Goal: Task Accomplishment & Management: Complete application form

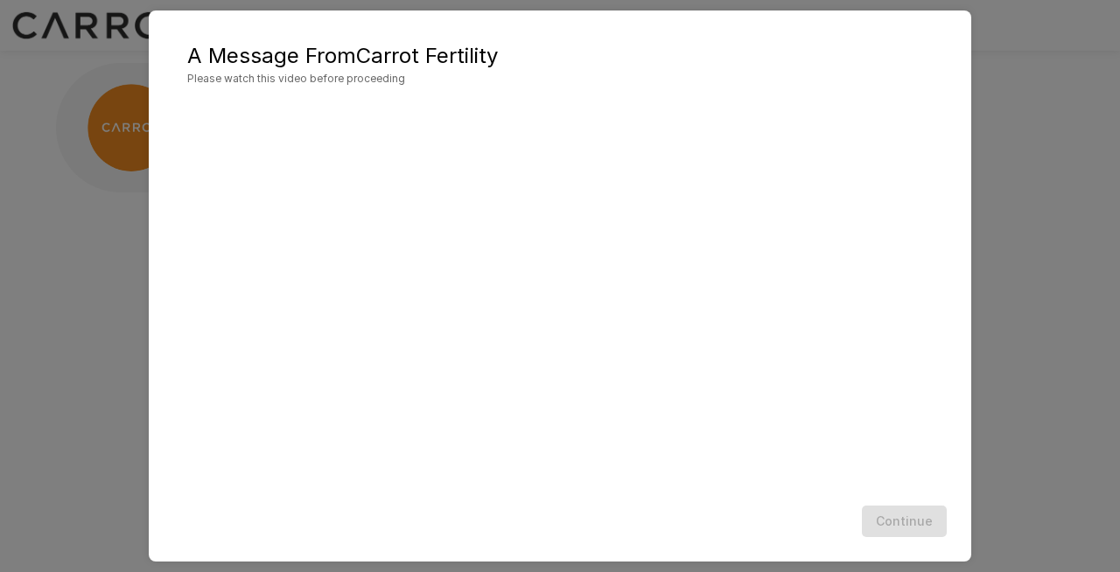
scroll to position [15, 0]
click at [1064, 365] on div "A Message From Carrot Fertility Please watch this video before proceeding Conti…" at bounding box center [560, 286] width 1120 height 572
click at [14, 380] on div "A Message From Carrot Fertility Please watch this video before proceeding Conti…" at bounding box center [560, 286] width 1120 height 572
click at [94, 343] on div "A Message From Carrot Fertility Please watch this video before proceeding Conti…" at bounding box center [560, 286] width 1120 height 572
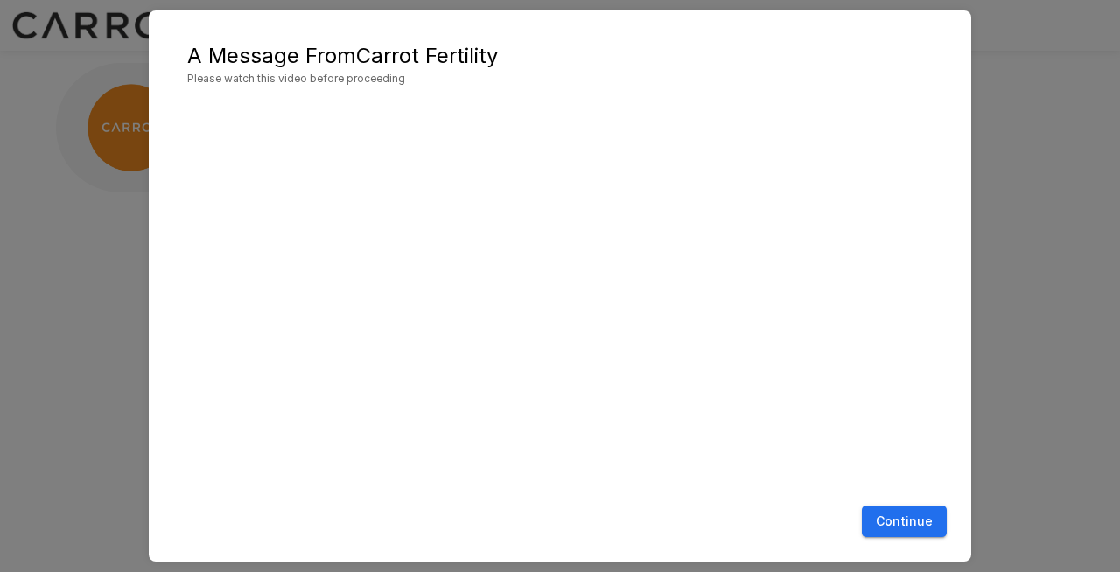
click at [95, 311] on div "A Message From Carrot Fertility Please watch this video before proceeding Conti…" at bounding box center [560, 286] width 1120 height 572
click at [1039, 185] on div "A Message From Carrot Fertility Please watch this video before proceeding Conti…" at bounding box center [560, 286] width 1120 height 572
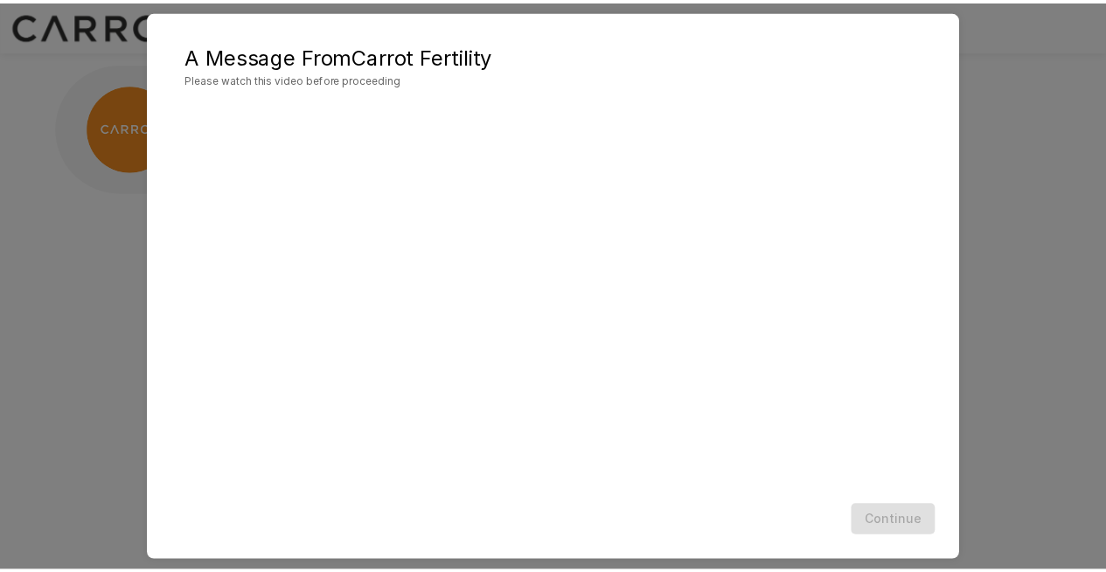
scroll to position [32, 0]
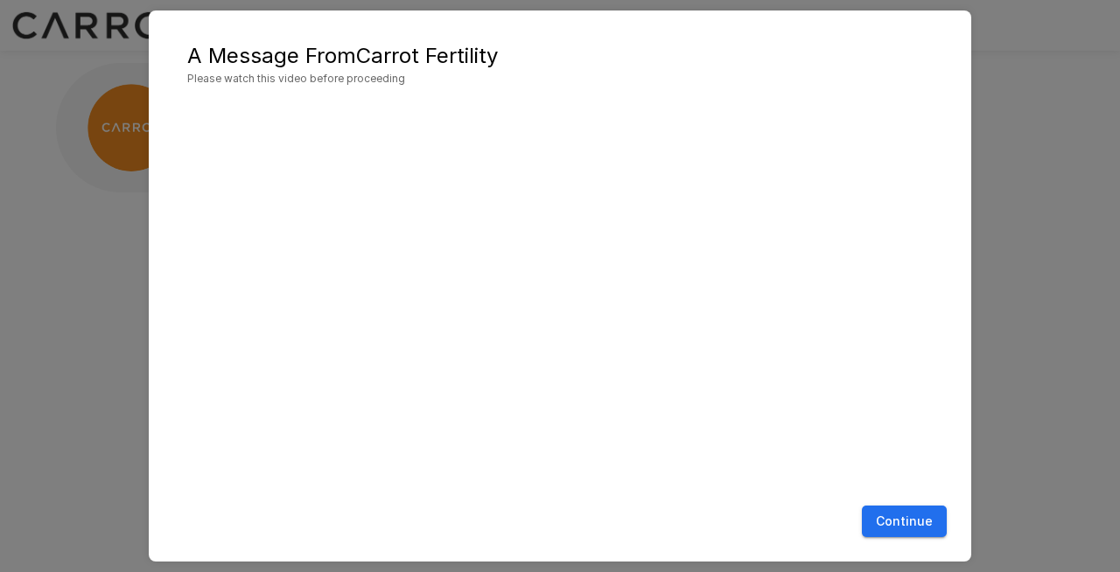
click at [921, 522] on button "Continue" at bounding box center [904, 522] width 85 height 32
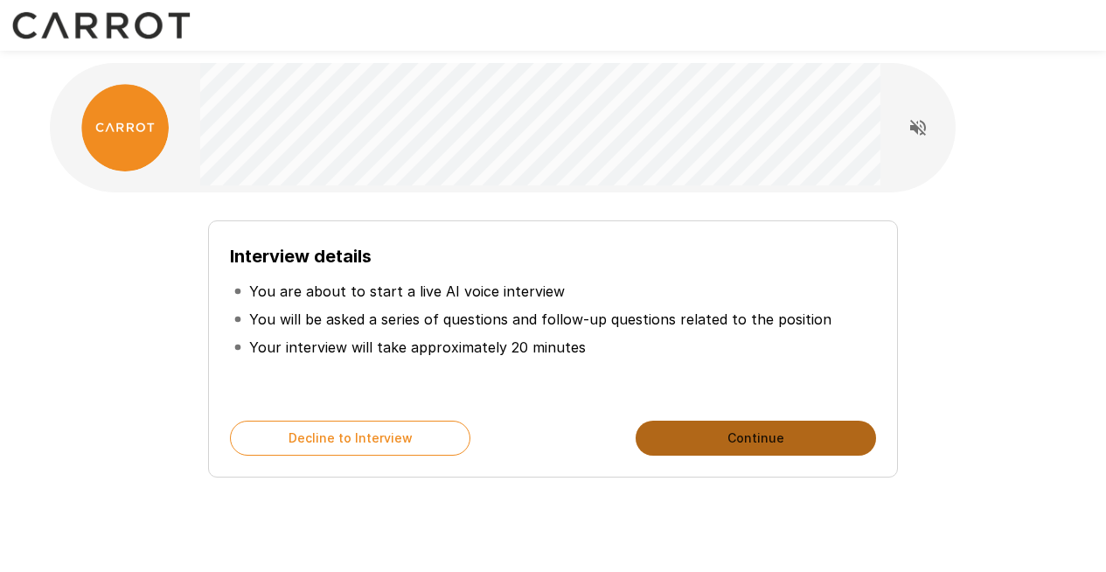
click at [783, 443] on button "Continue" at bounding box center [756, 438] width 241 height 35
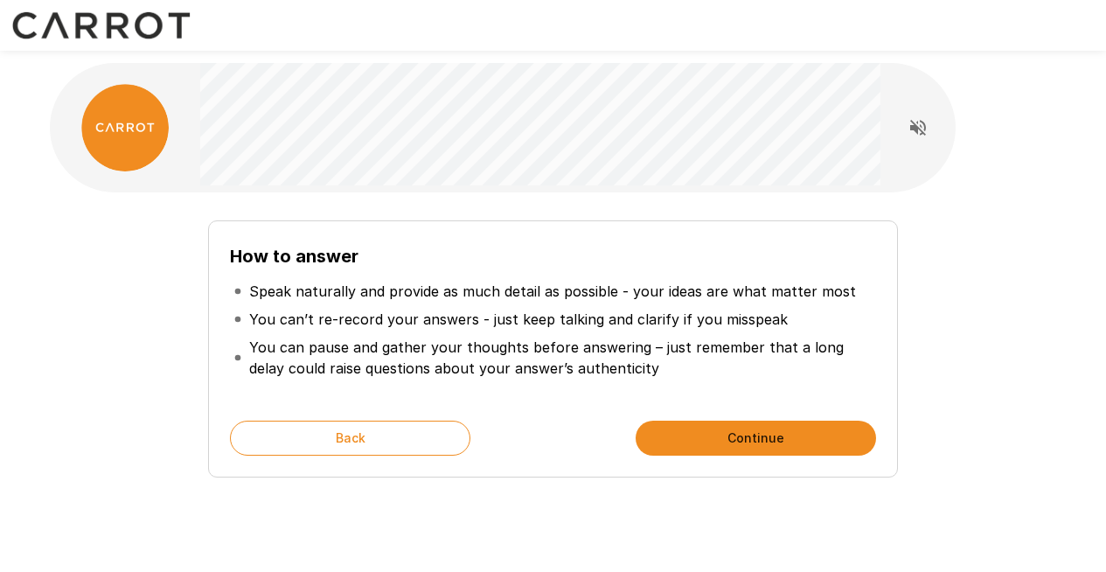
click at [750, 440] on button "Continue" at bounding box center [756, 438] width 241 height 35
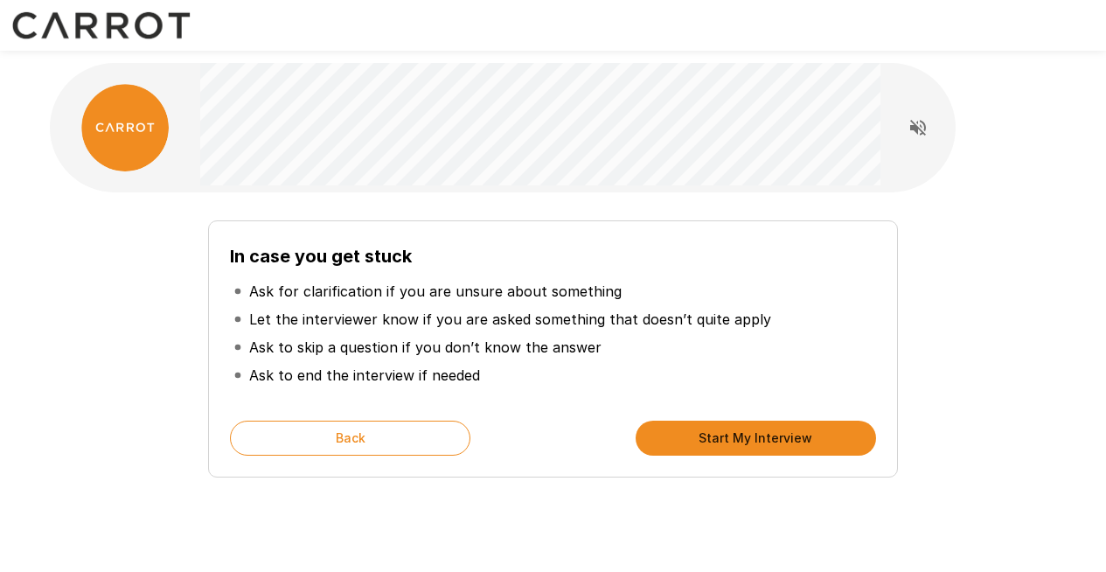
click at [747, 431] on button "Start My Interview" at bounding box center [756, 438] width 241 height 35
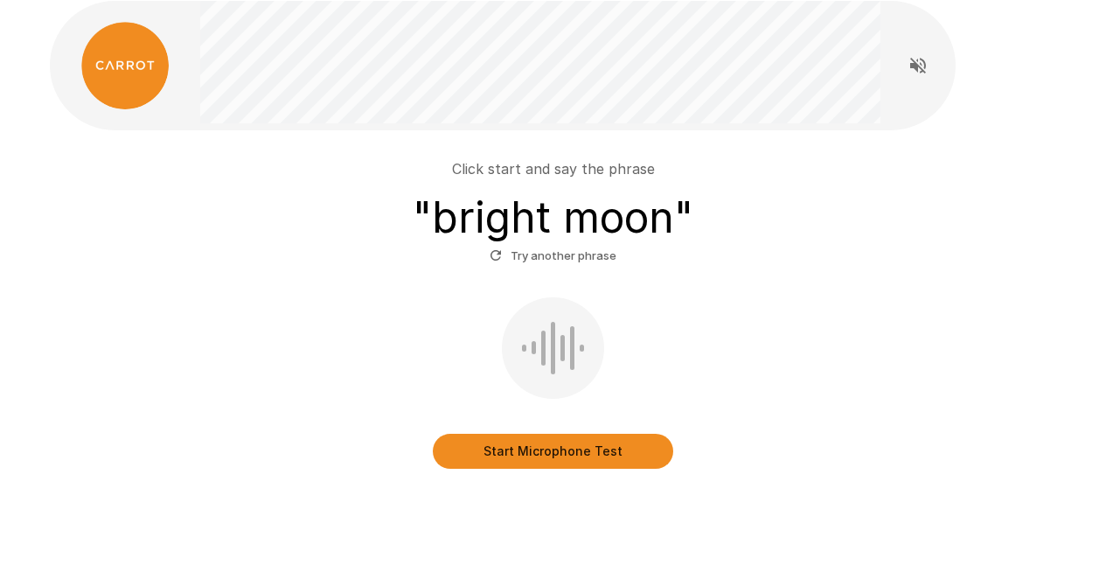
scroll to position [106, 0]
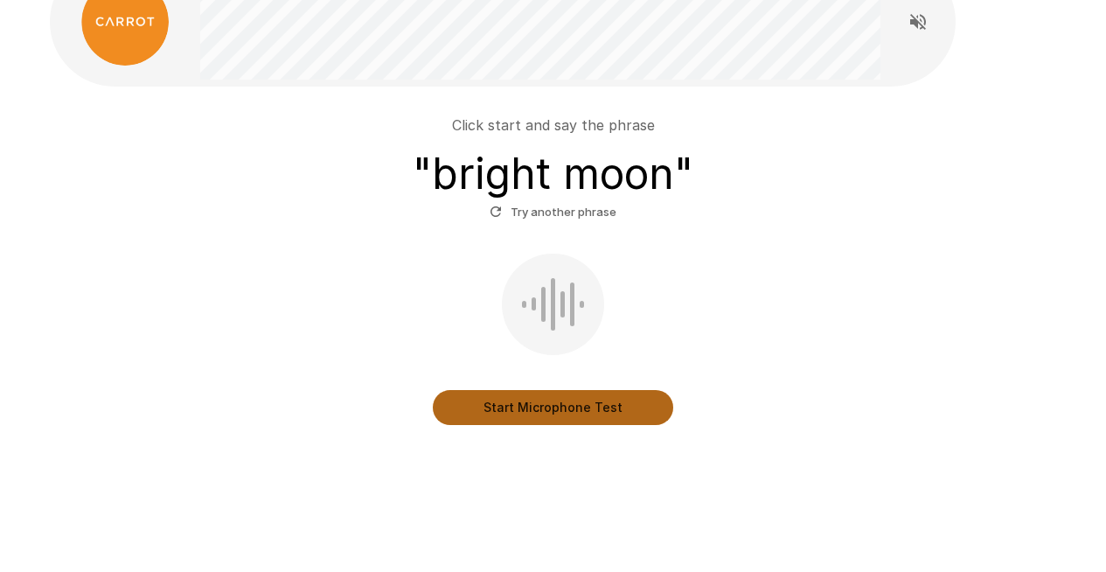
click at [545, 413] on button "Start Microphone Test" at bounding box center [553, 407] width 241 height 35
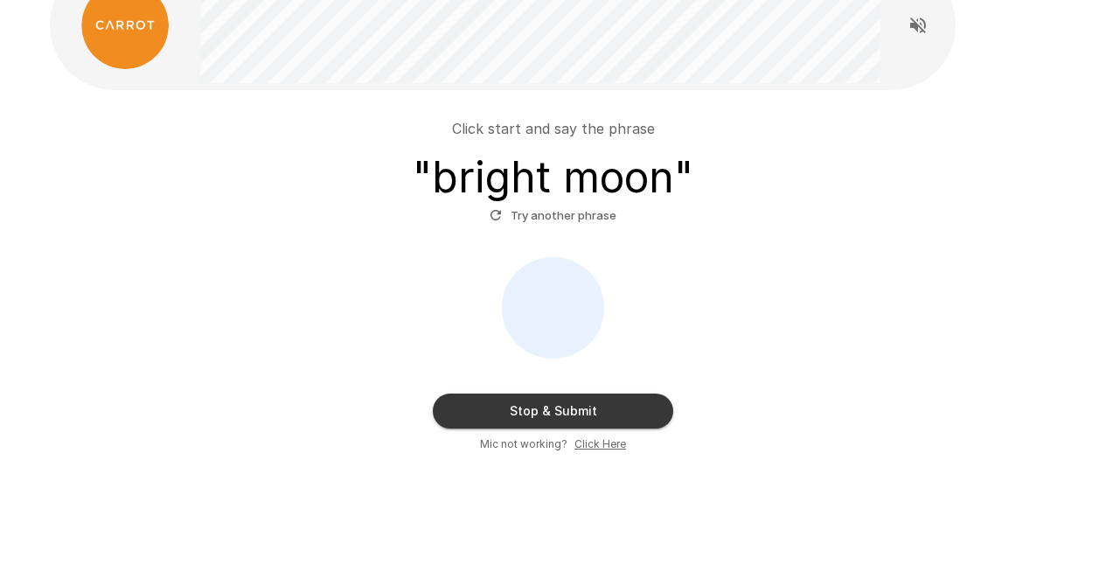
scroll to position [129, 0]
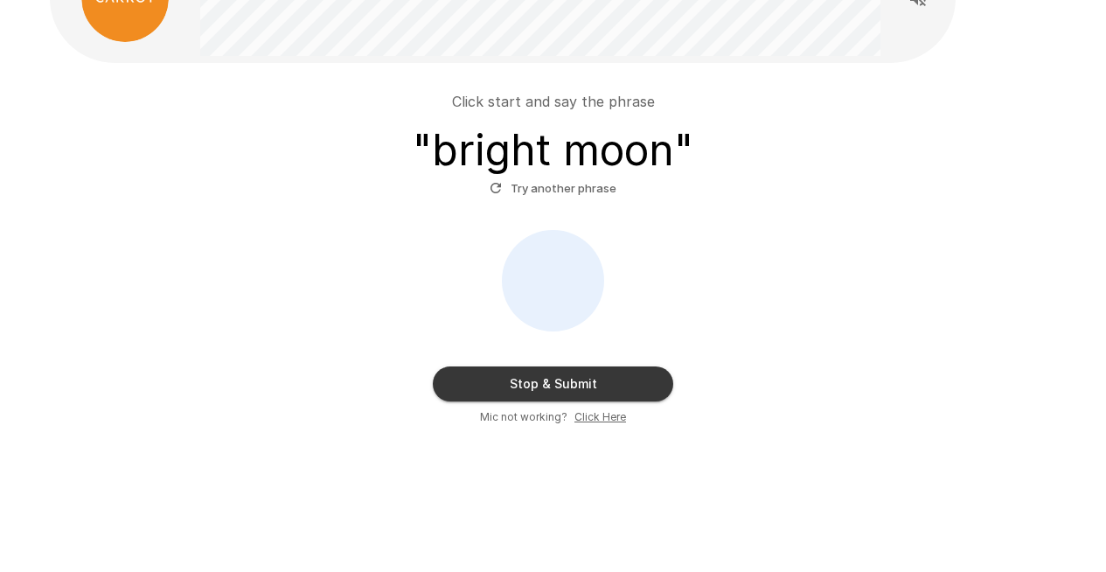
click at [532, 112] on div "Click start and say the phrase " bright moon " Try another phrase" at bounding box center [554, 146] width 994 height 111
click at [511, 191] on button "Try another phrase" at bounding box center [553, 188] width 136 height 27
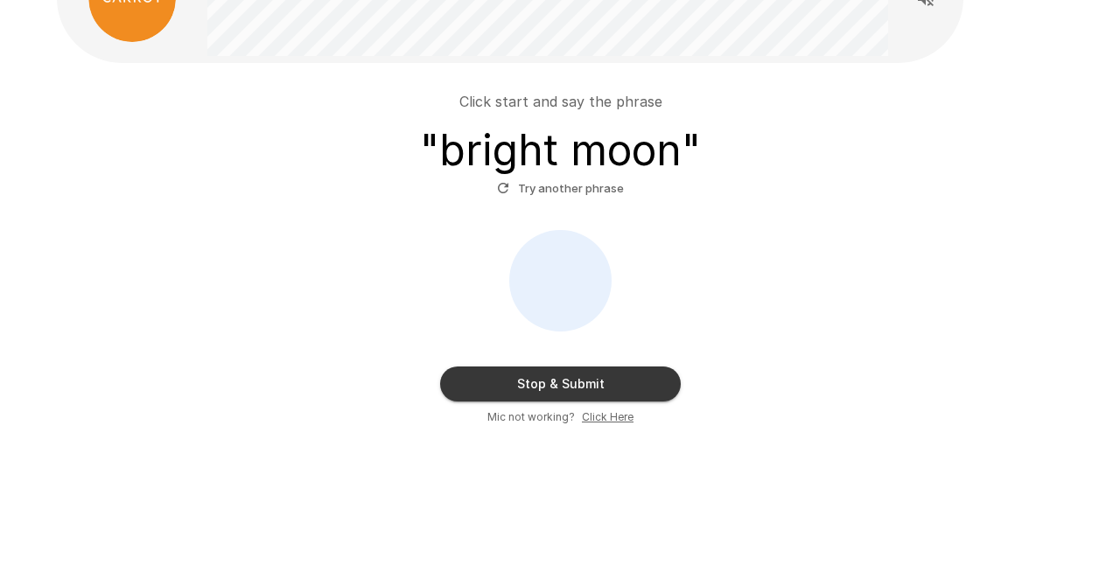
scroll to position [0, 0]
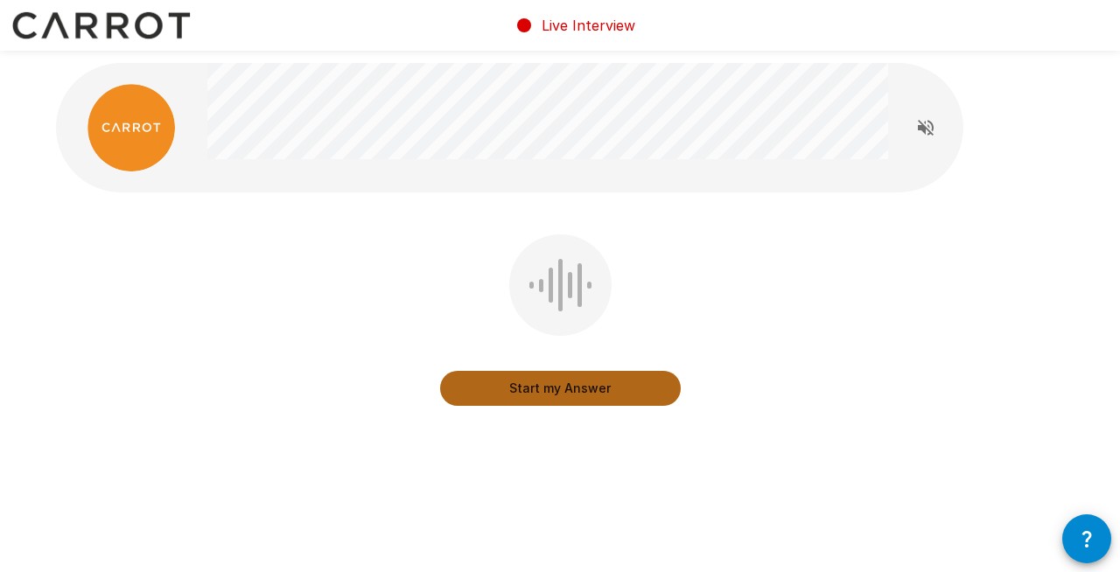
click at [542, 399] on button "Start my Answer" at bounding box center [560, 388] width 241 height 35
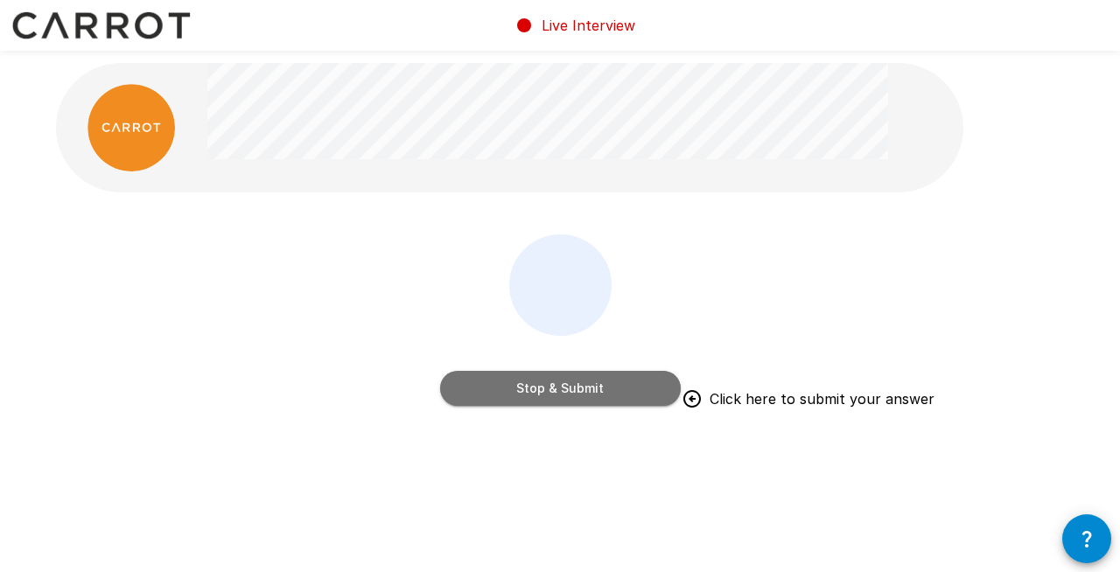
click at [545, 398] on button "Stop & Submit" at bounding box center [560, 388] width 241 height 35
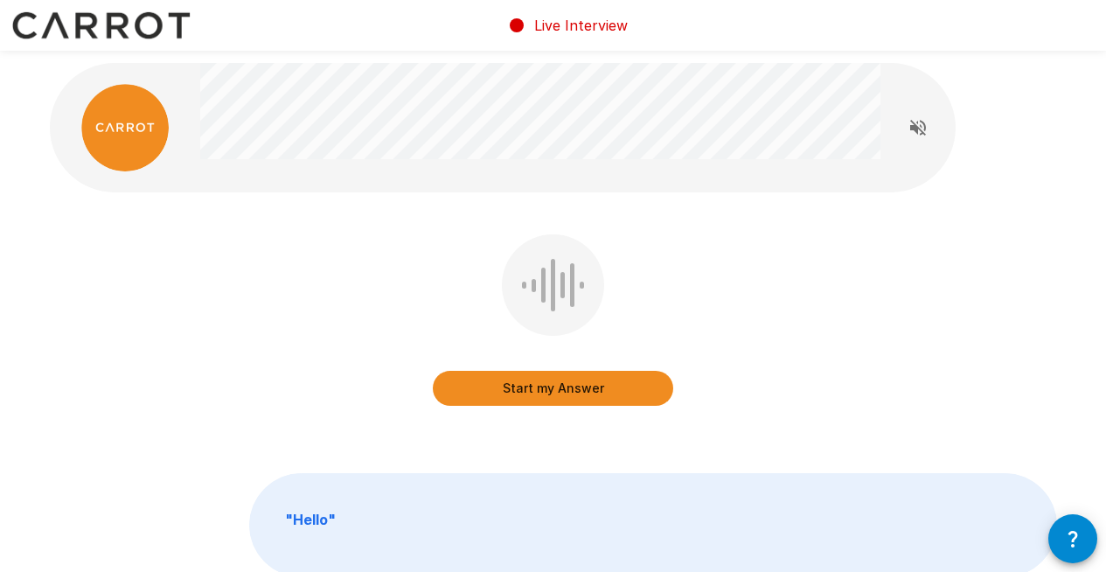
click at [545, 398] on button "Start my Answer" at bounding box center [553, 388] width 241 height 35
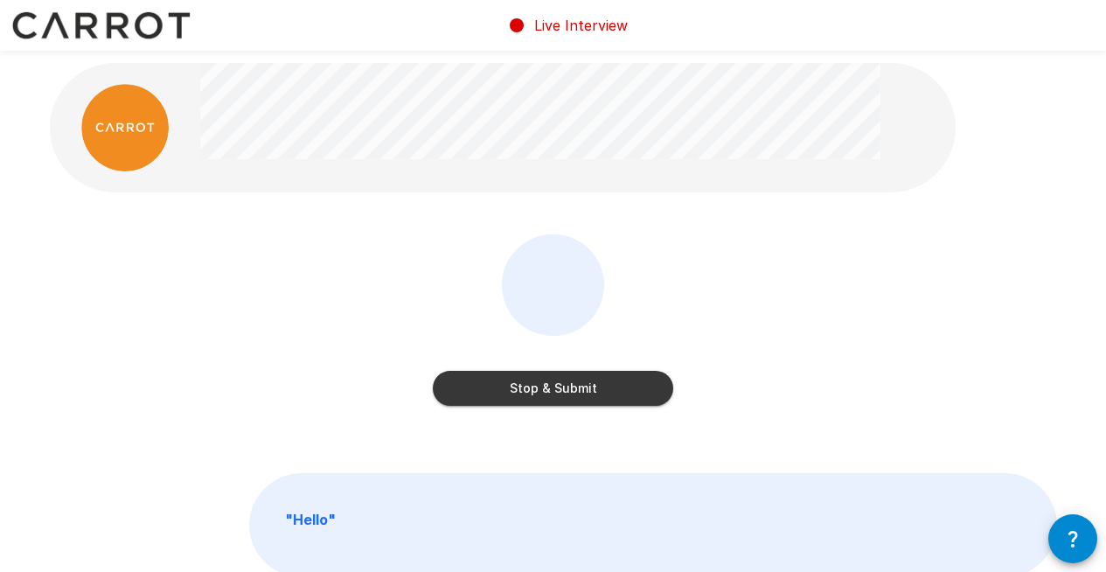
click at [545, 398] on button "Stop & Submit" at bounding box center [553, 388] width 241 height 35
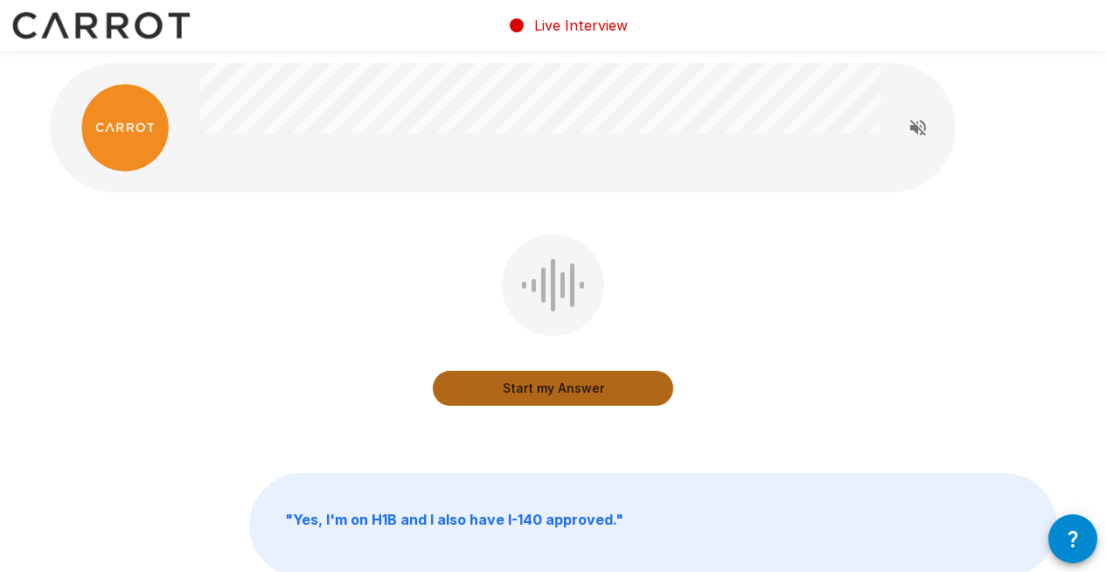
click at [552, 387] on button "Start my Answer" at bounding box center [553, 388] width 241 height 35
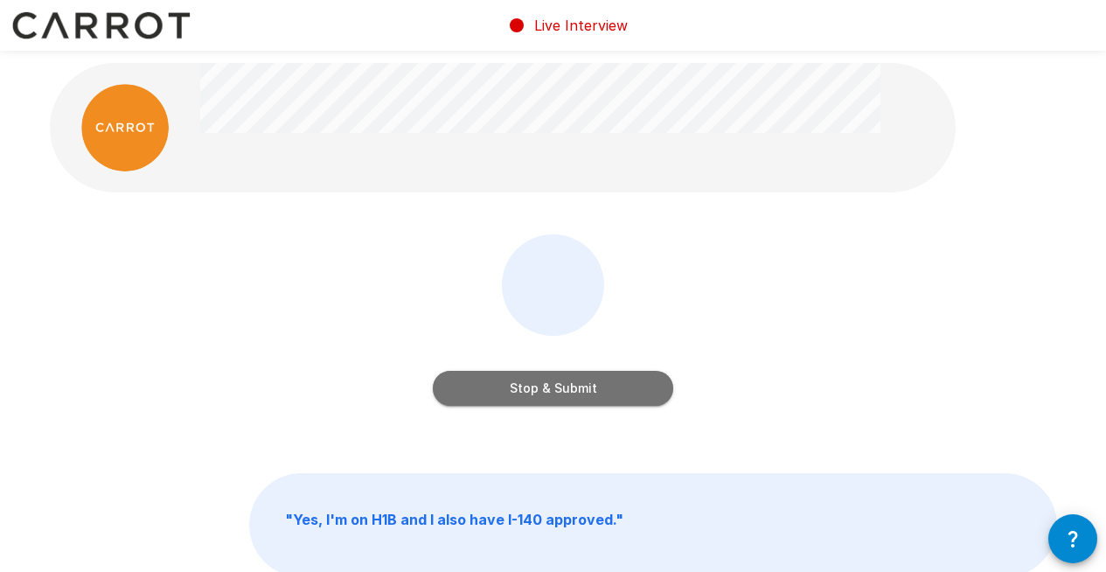
click at [572, 394] on button "Stop & Submit" at bounding box center [553, 388] width 241 height 35
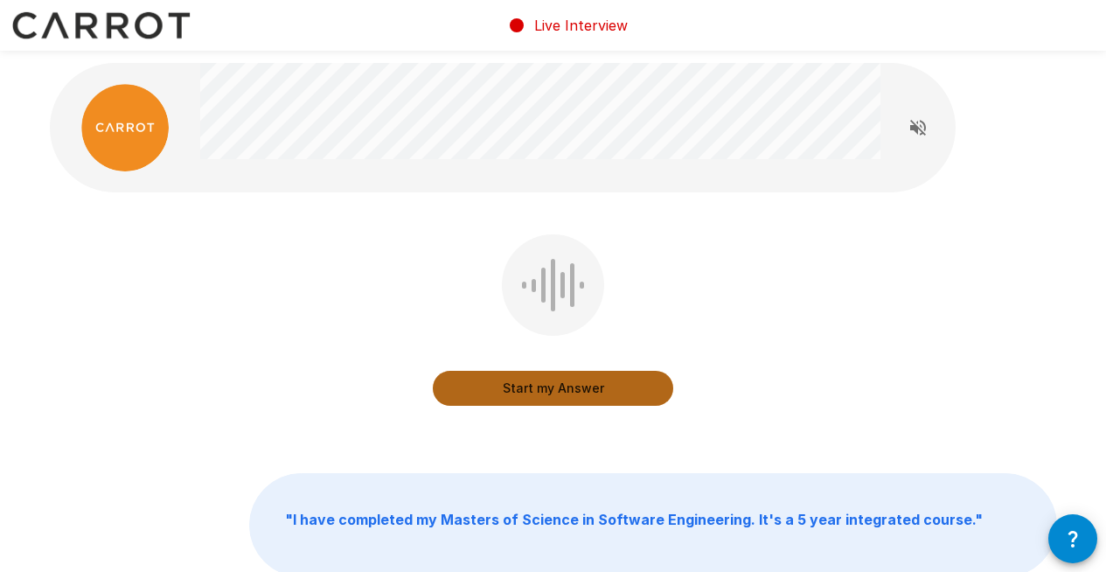
click at [567, 387] on button "Start my Answer" at bounding box center [553, 388] width 241 height 35
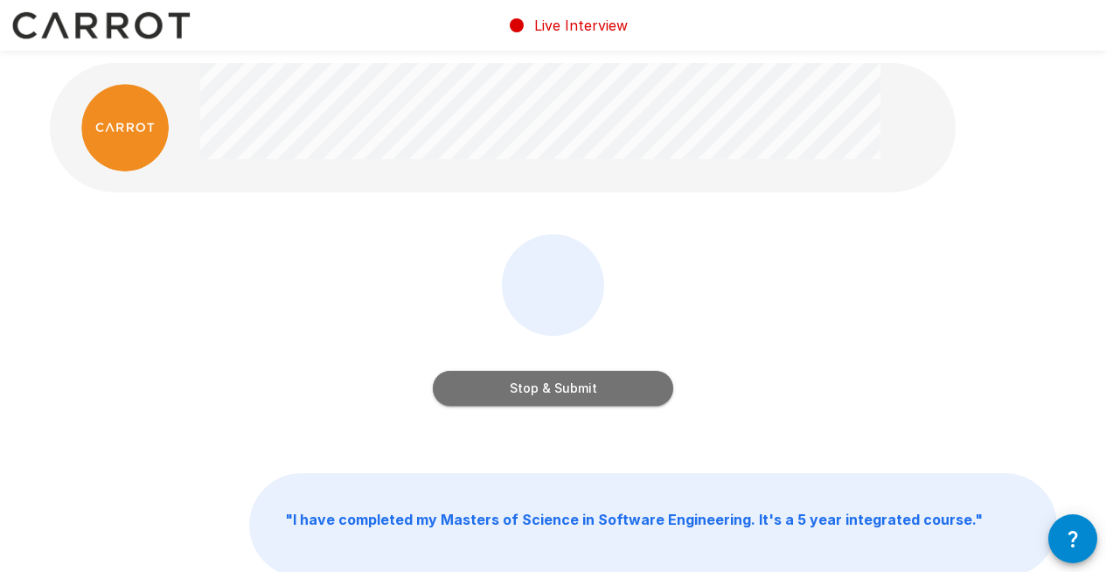
click at [601, 392] on button "Stop & Submit" at bounding box center [553, 388] width 241 height 35
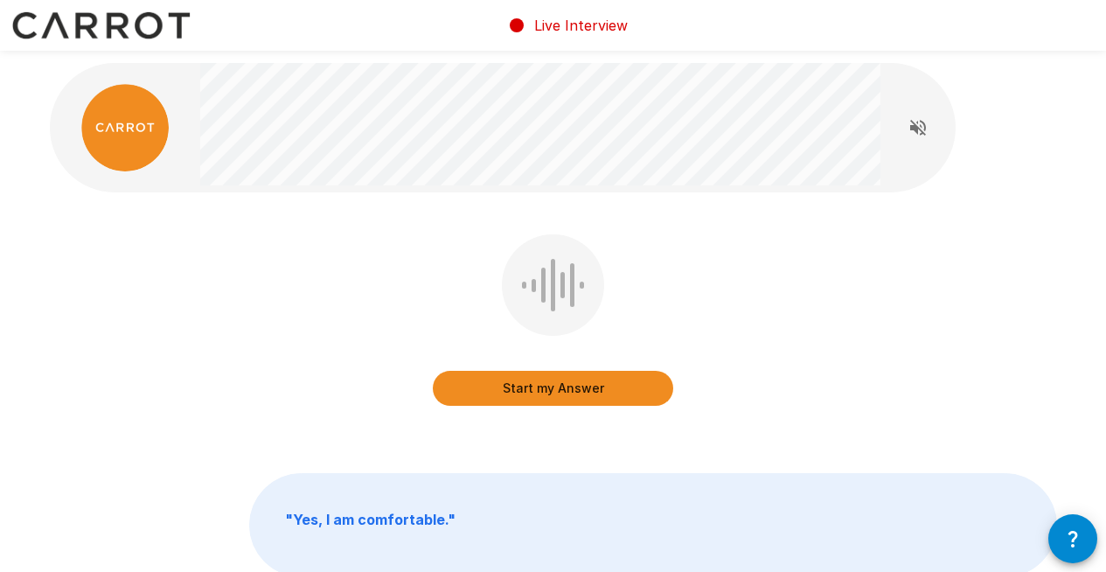
click at [559, 395] on button "Start my Answer" at bounding box center [553, 388] width 241 height 35
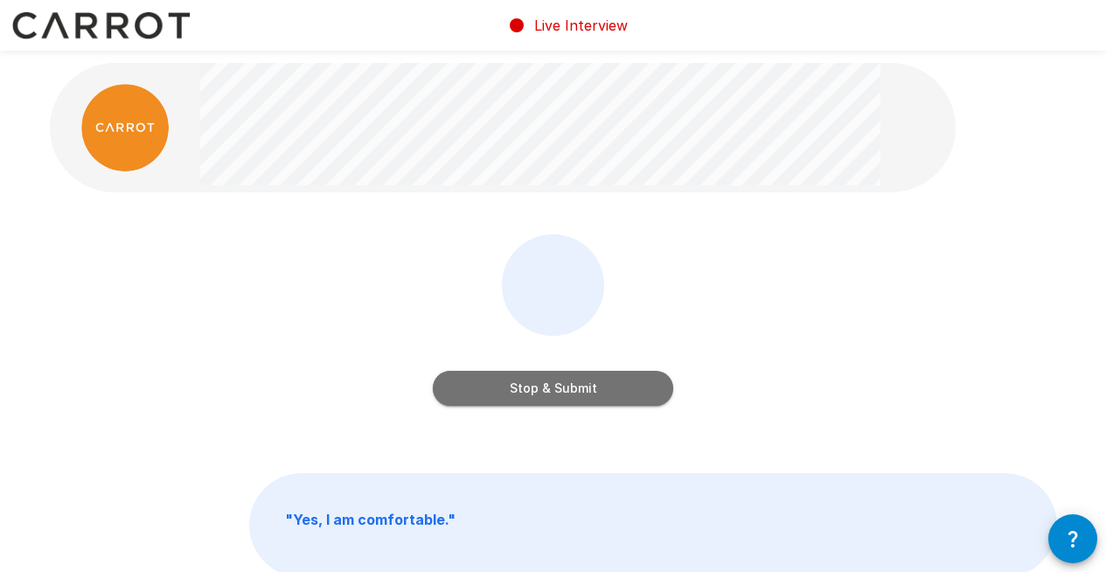
click at [562, 394] on button "Stop & Submit" at bounding box center [553, 388] width 241 height 35
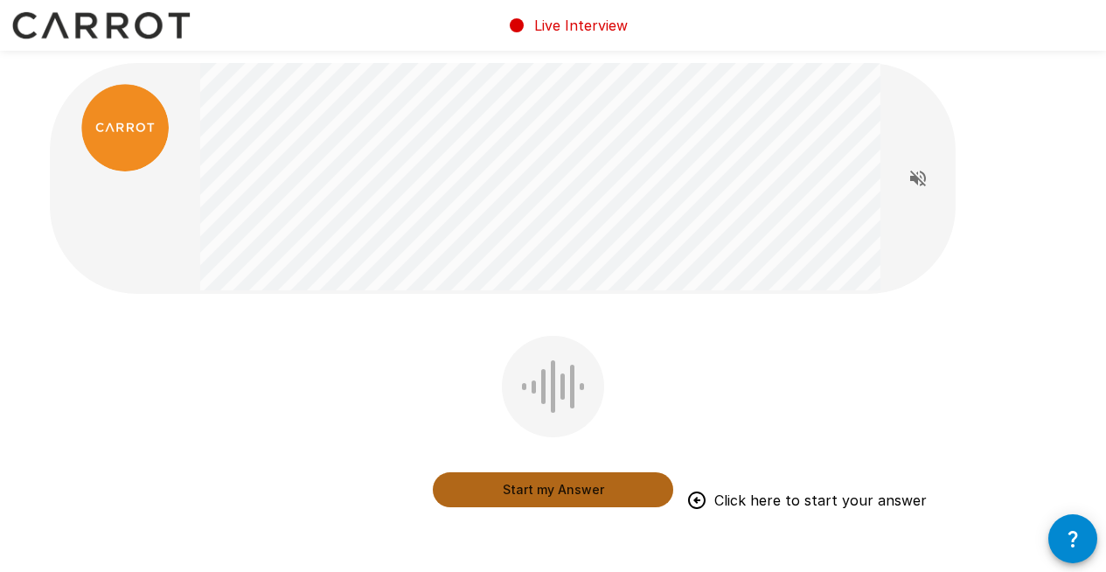
click at [580, 498] on button "Start my Answer" at bounding box center [553, 489] width 241 height 35
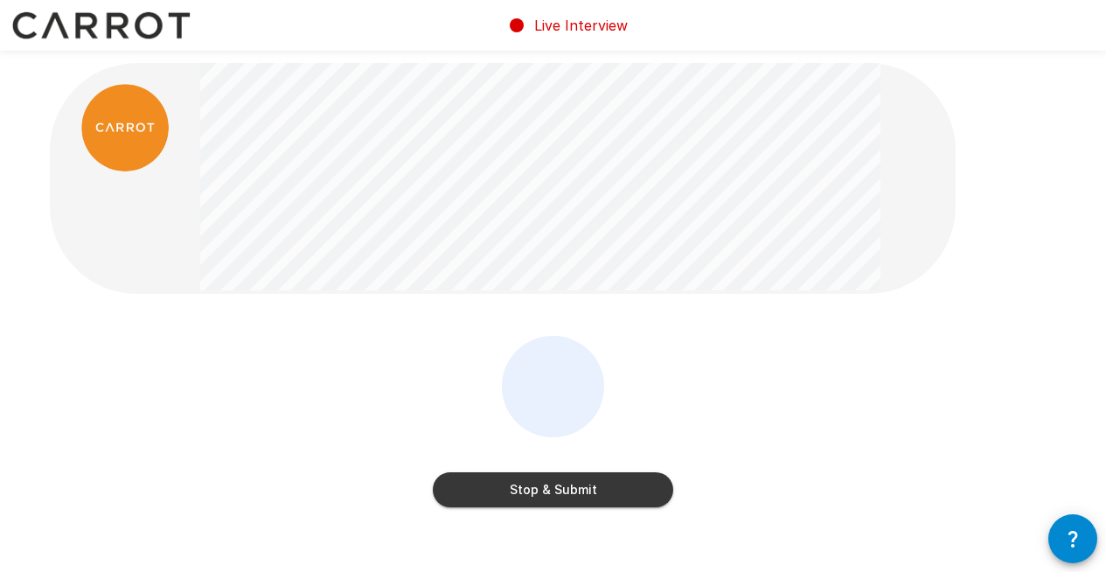
click at [586, 493] on button "Stop & Submit" at bounding box center [553, 489] width 241 height 35
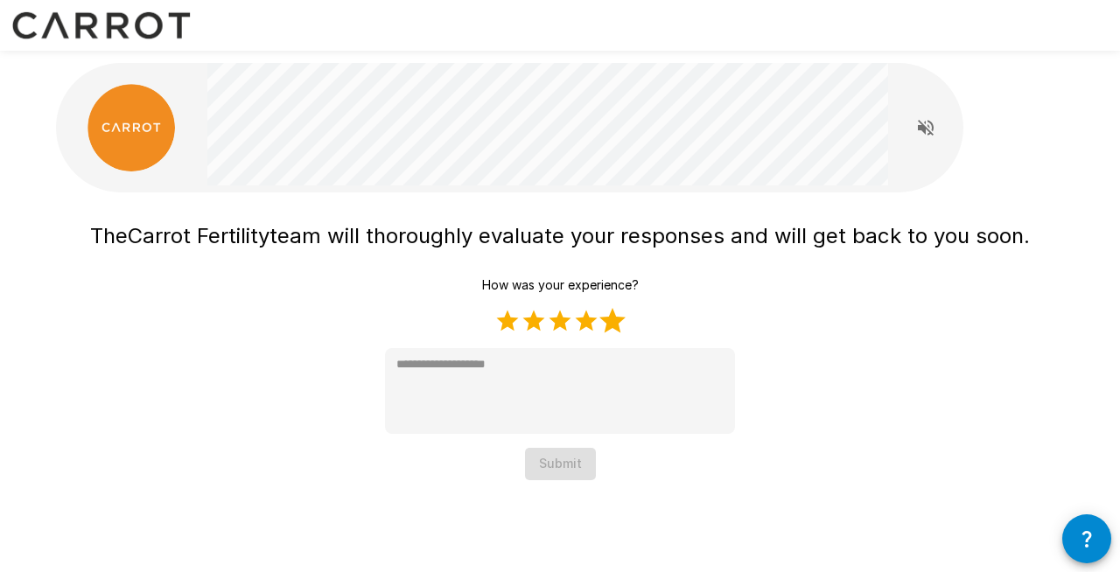
click at [615, 317] on label "5 Stars" at bounding box center [612, 321] width 26 height 26
type textarea "*"
click at [562, 466] on button "Submit" at bounding box center [560, 464] width 71 height 32
